Goal: Information Seeking & Learning: Find specific fact

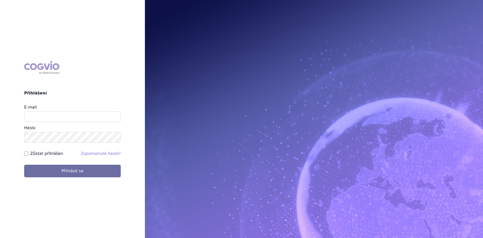
drag, startPoint x: 0, startPoint y: 0, endPoint x: 89, endPoint y: 119, distance: 148.8
click at [89, 119] on div "E-mail Heslo" at bounding box center [72, 123] width 97 height 38
click at [89, 119] on input "E-mail" at bounding box center [72, 116] width 97 height 11
type input "gabriela.volfova@abbvie.com"
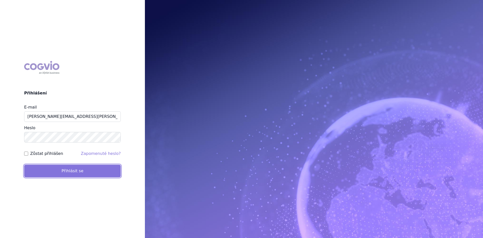
click at [73, 171] on button "Přihlásit se" at bounding box center [72, 170] width 97 height 13
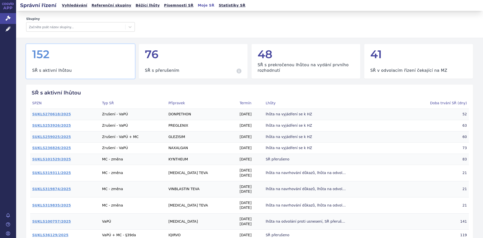
click at [76, 3] on link "Vyhledávání" at bounding box center [74, 5] width 28 height 7
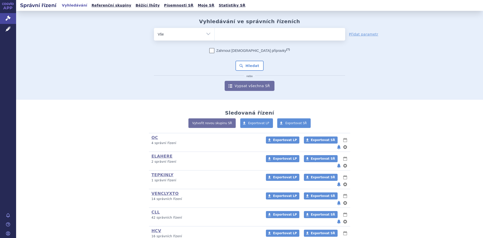
click at [228, 33] on ul at bounding box center [280, 33] width 131 height 11
click at [215, 33] on select at bounding box center [214, 34] width 0 height 13
type input "em"
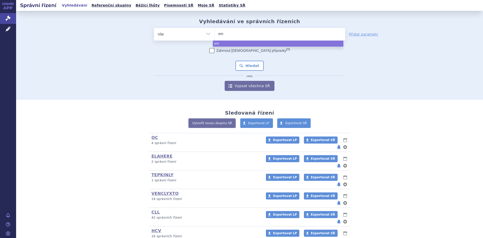
type input "emp"
type input "empl"
type input "emplic"
type input "emplicic"
type input "emplicict"
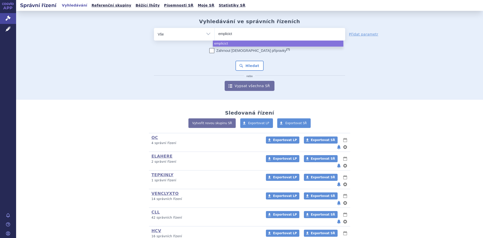
type input "emplicicti"
select select "emplicicti"
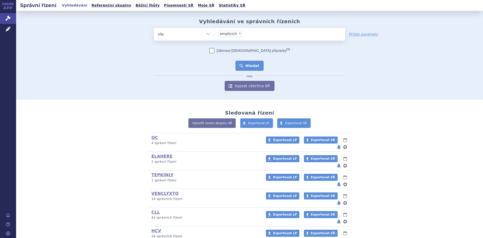
drag, startPoint x: 244, startPoint y: 76, endPoint x: 244, endPoint y: 68, distance: 8.1
click at [244, 68] on div "Zahrnout bratrské přípravky (?) * Pozor, hledání dle vyhledávacího parametru In…" at bounding box center [249, 69] width 191 height 43
click at [244, 68] on button "Hledat" at bounding box center [249, 66] width 28 height 10
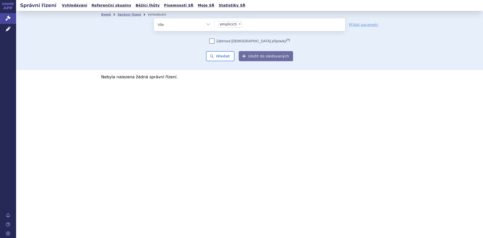
click at [238, 24] on span "×" at bounding box center [239, 23] width 3 height 3
click at [215, 24] on select "emplicicti" at bounding box center [214, 24] width 0 height 13
select select
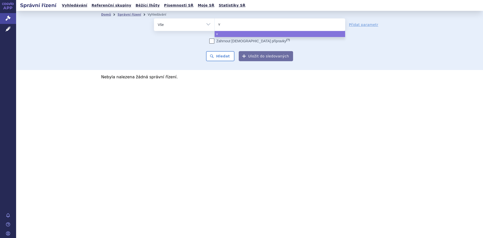
type input "ve"
type input "ven"
type input "venc"
type input "vencl"
type input "vencly"
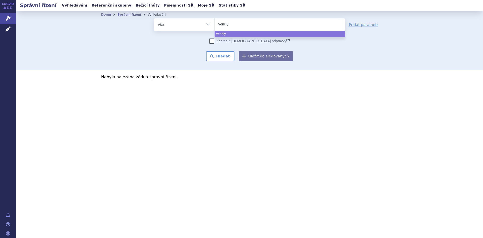
type input "venclyx"
type input "venclyxt"
type input "venclyxto"
select select "venclyxto"
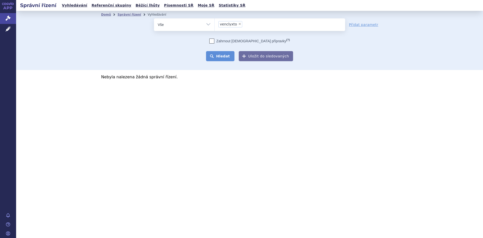
click at [228, 55] on button "Hledat" at bounding box center [220, 56] width 28 height 10
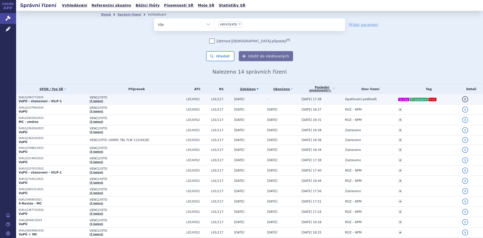
click at [167, 98] on span "VENCLYXTO" at bounding box center [137, 98] width 94 height 4
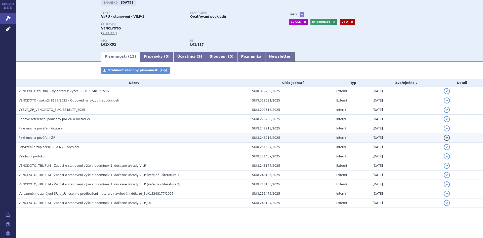
scroll to position [34, 0]
